Goal: Task Accomplishment & Management: Use online tool/utility

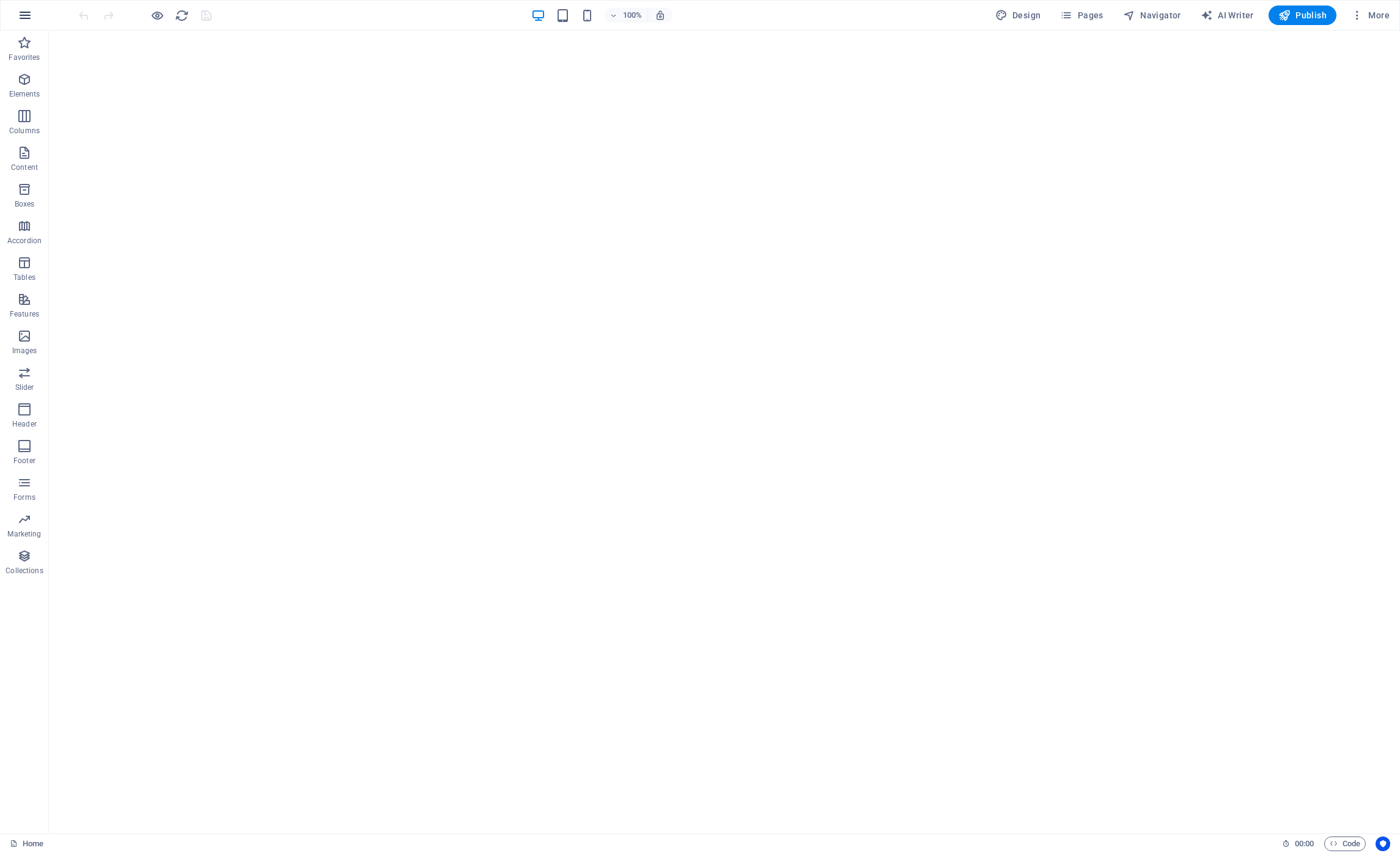
click at [28, 16] on icon "button" at bounding box center [25, 15] width 15 height 15
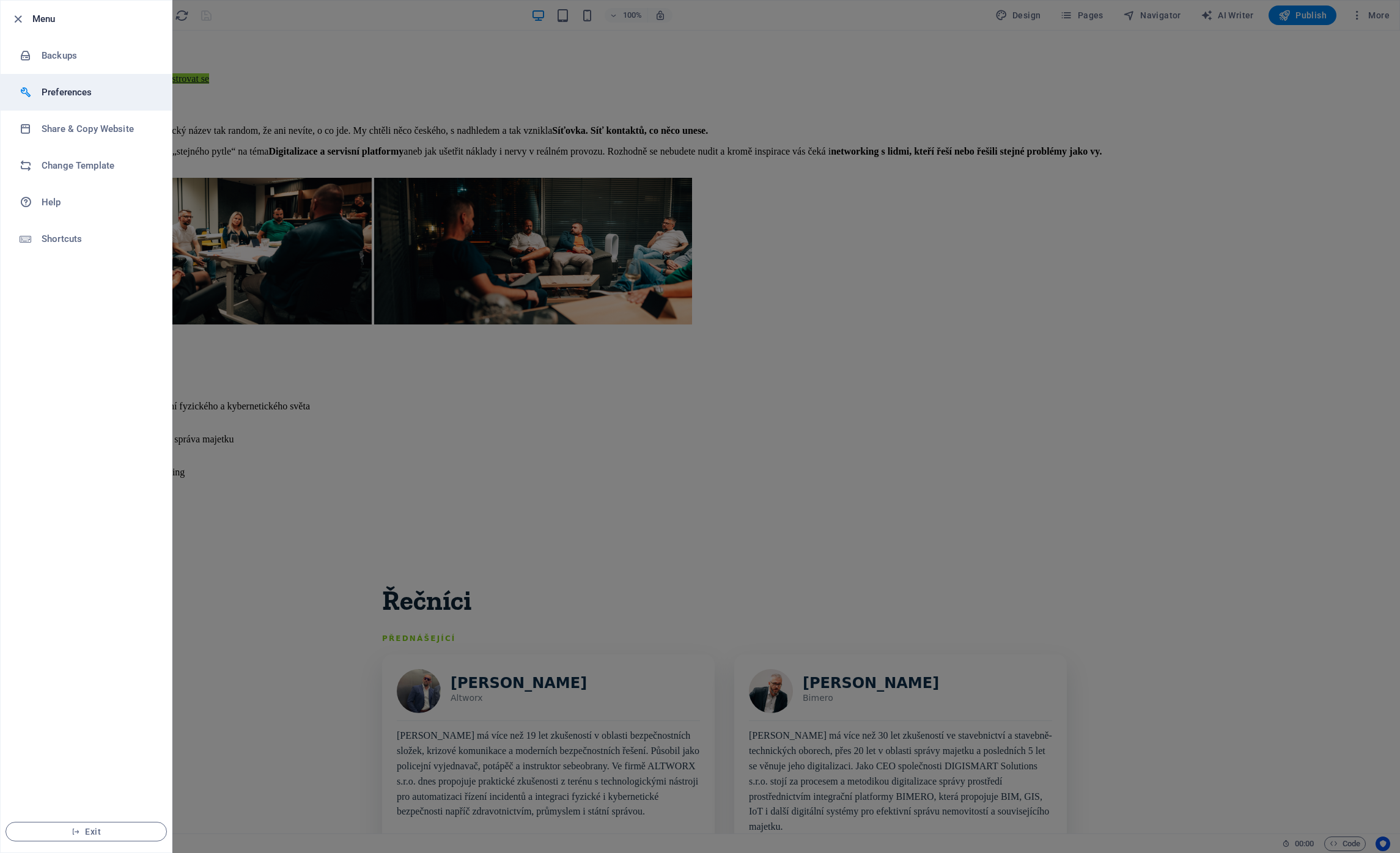
click at [90, 94] on h6 "Preferences" at bounding box center [98, 92] width 113 height 15
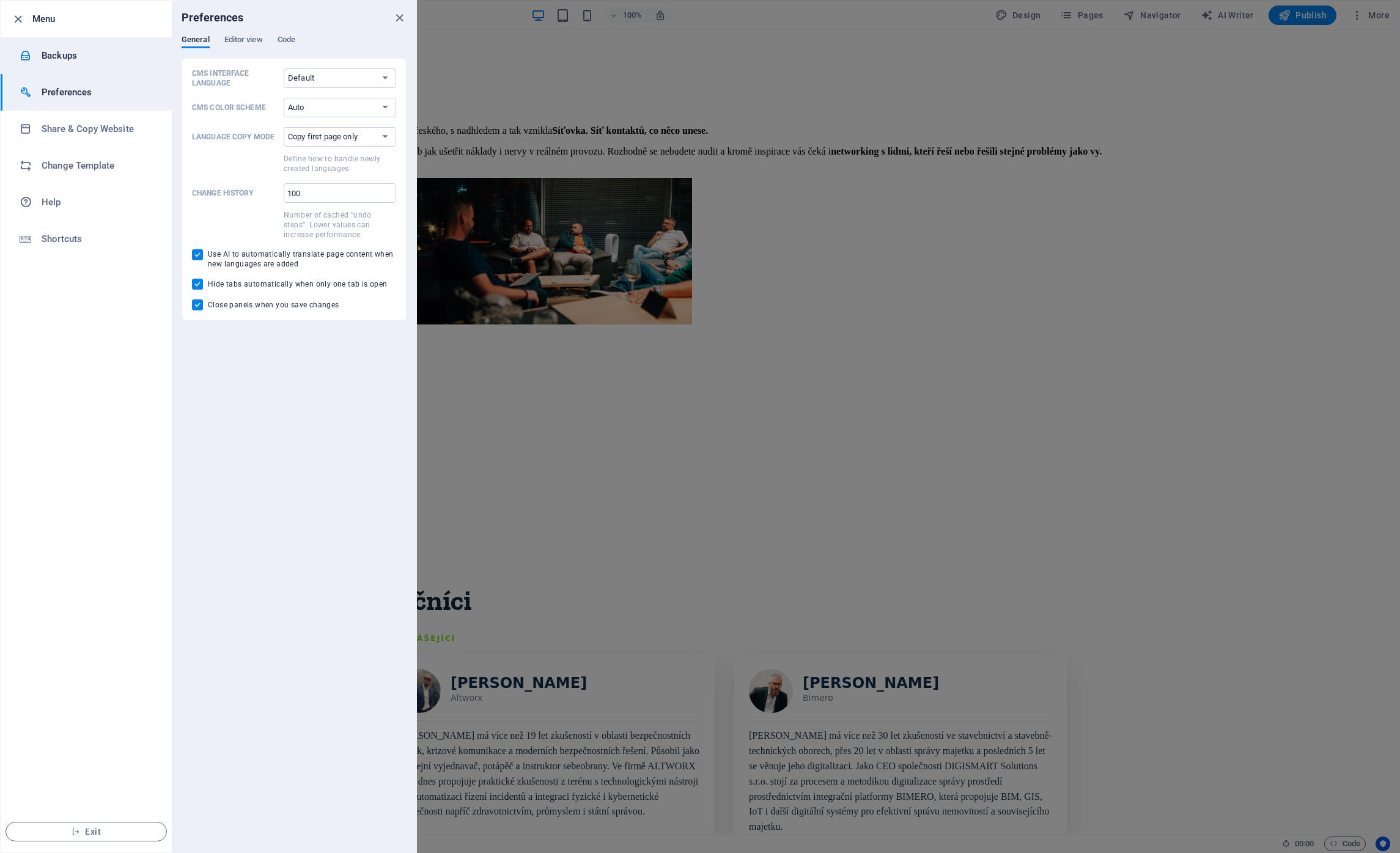
click at [66, 55] on h6 "Backups" at bounding box center [98, 55] width 113 height 15
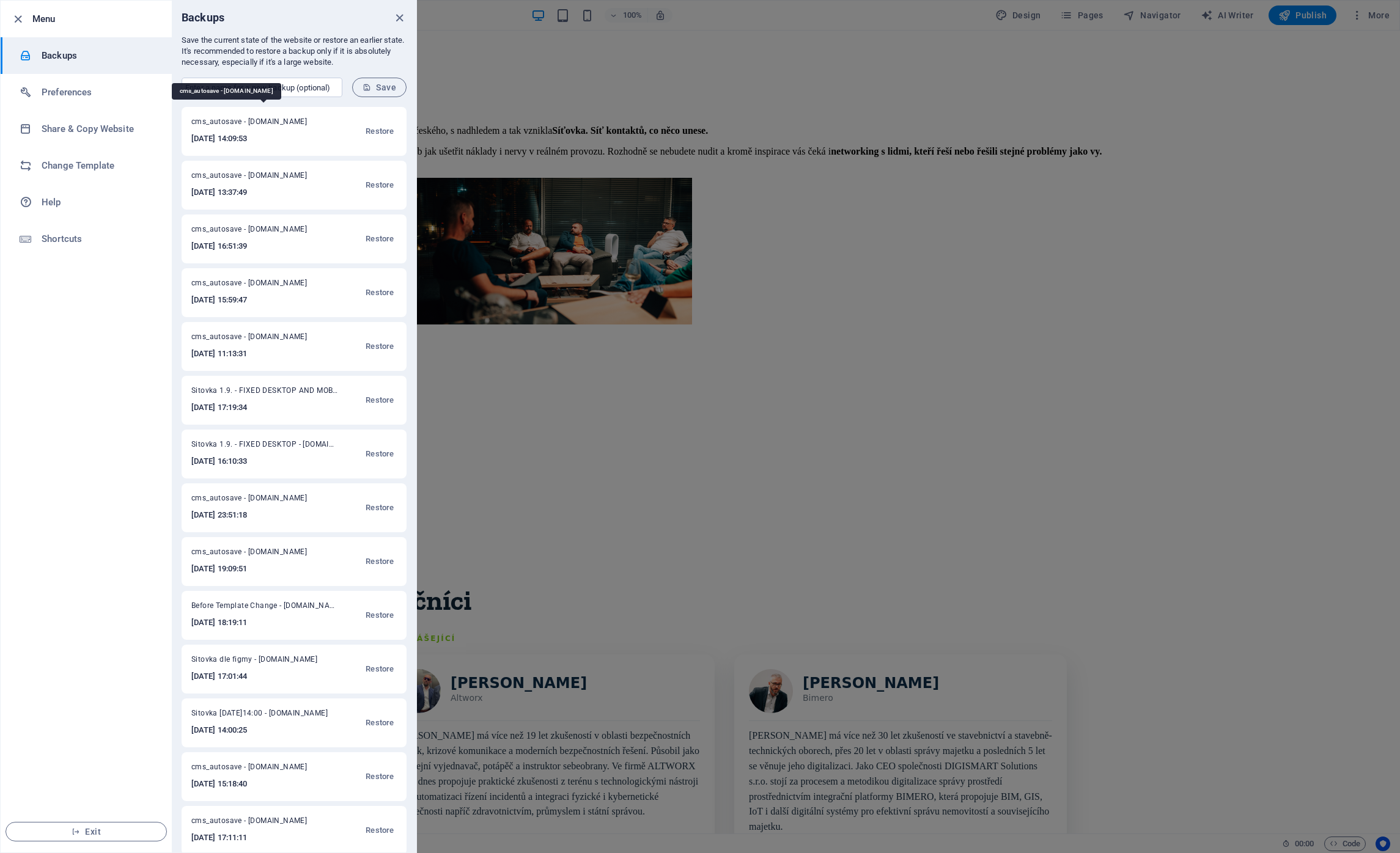
click at [260, 117] on span "cms_autosave - [DOMAIN_NAME]" at bounding box center [257, 124] width 131 height 15
click at [247, 141] on h6 "[DATE] 14:09:53" at bounding box center [257, 139] width 131 height 15
click at [99, 134] on h6 "Share & Copy Website" at bounding box center [98, 129] width 113 height 15
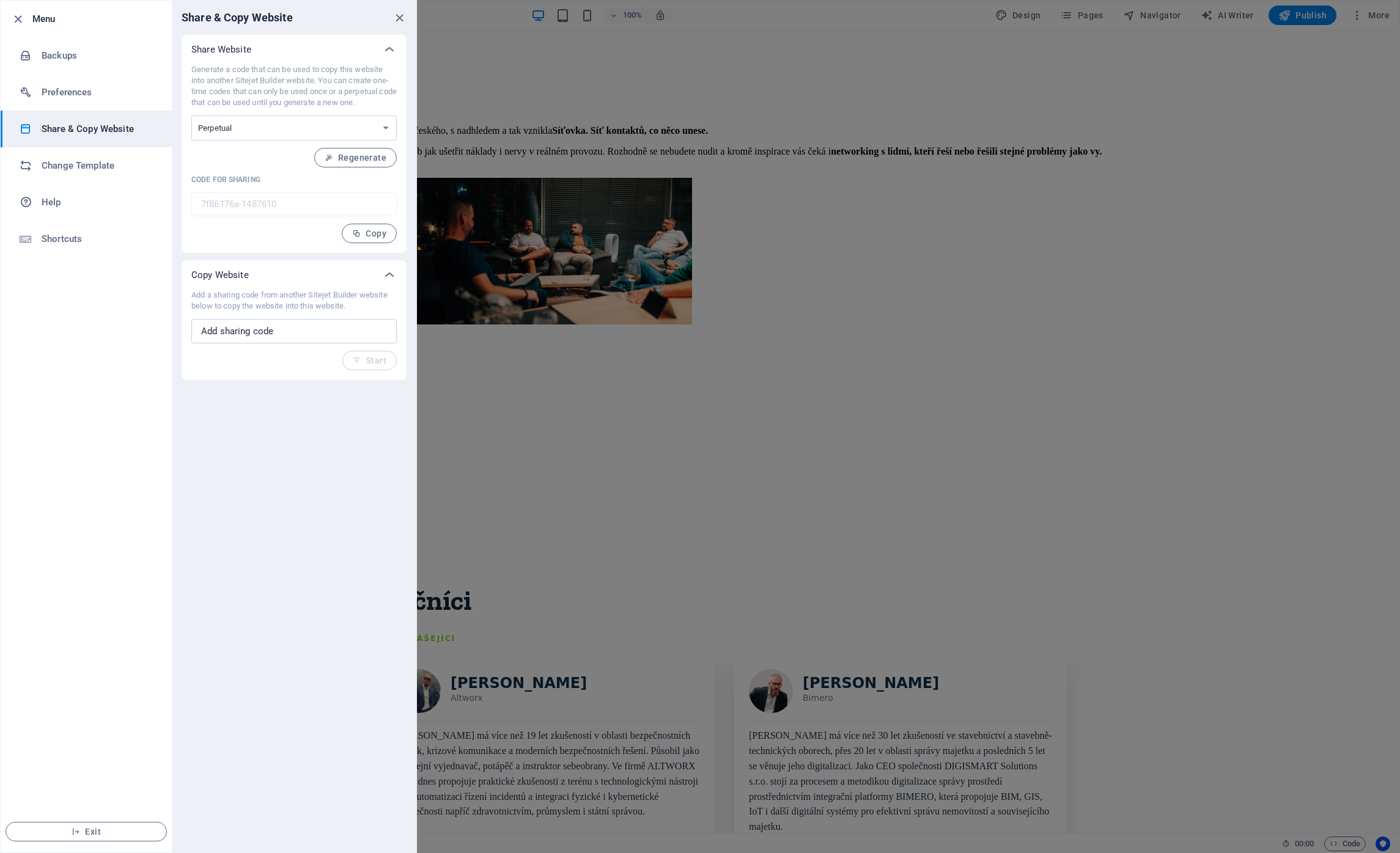
click at [100, 330] on ul "Menu Backups Preferences Share & Copy Website Change Template Help Shortcuts Ex…" at bounding box center [86, 426] width 171 height 852
click at [372, 498] on div "Share & Copy Website Share Website Generate a code that can be used to copy thi…" at bounding box center [294, 426] width 245 height 852
